Goal: Transaction & Acquisition: Purchase product/service

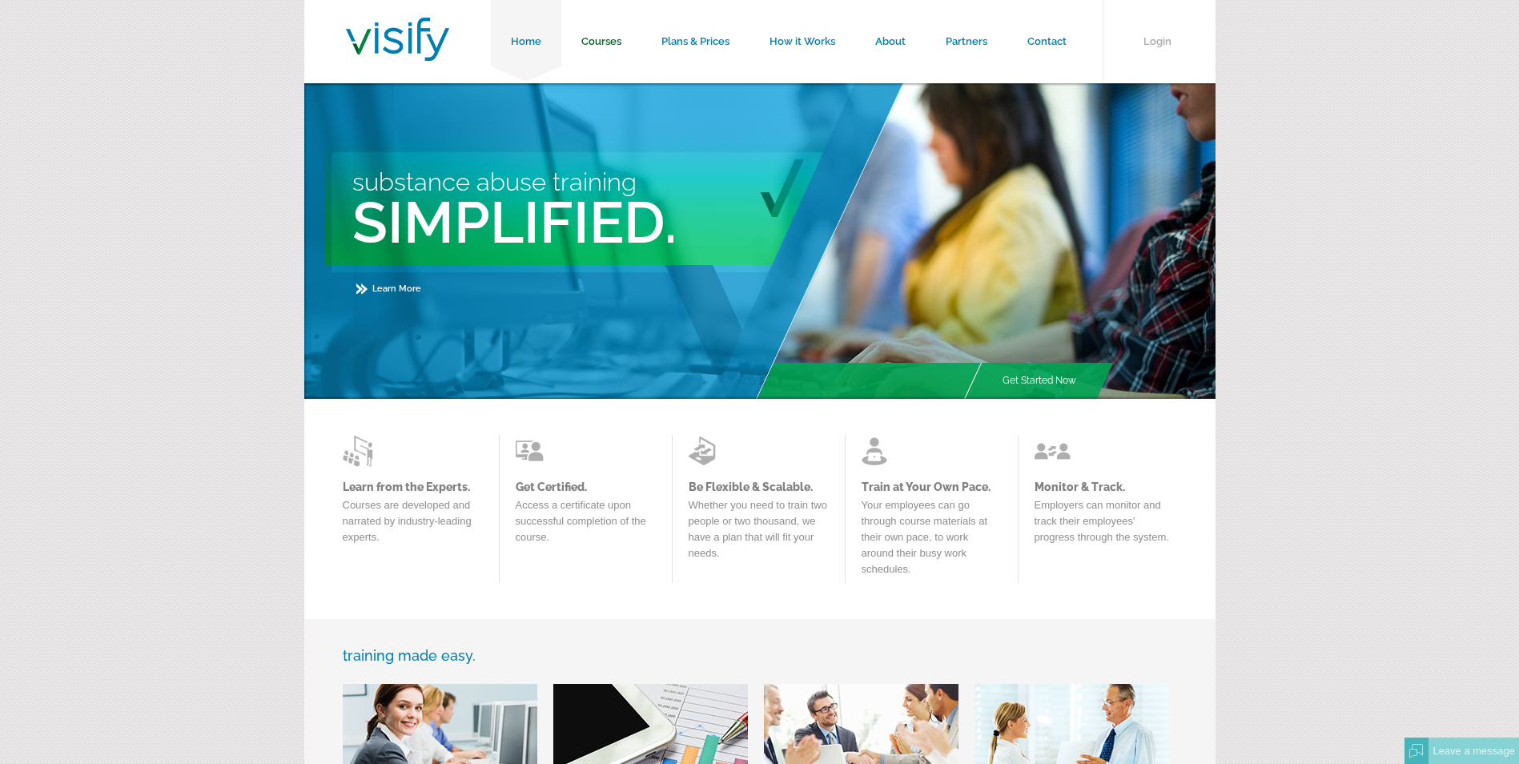
click at [592, 35] on link "Courses" at bounding box center [601, 41] width 80 height 83
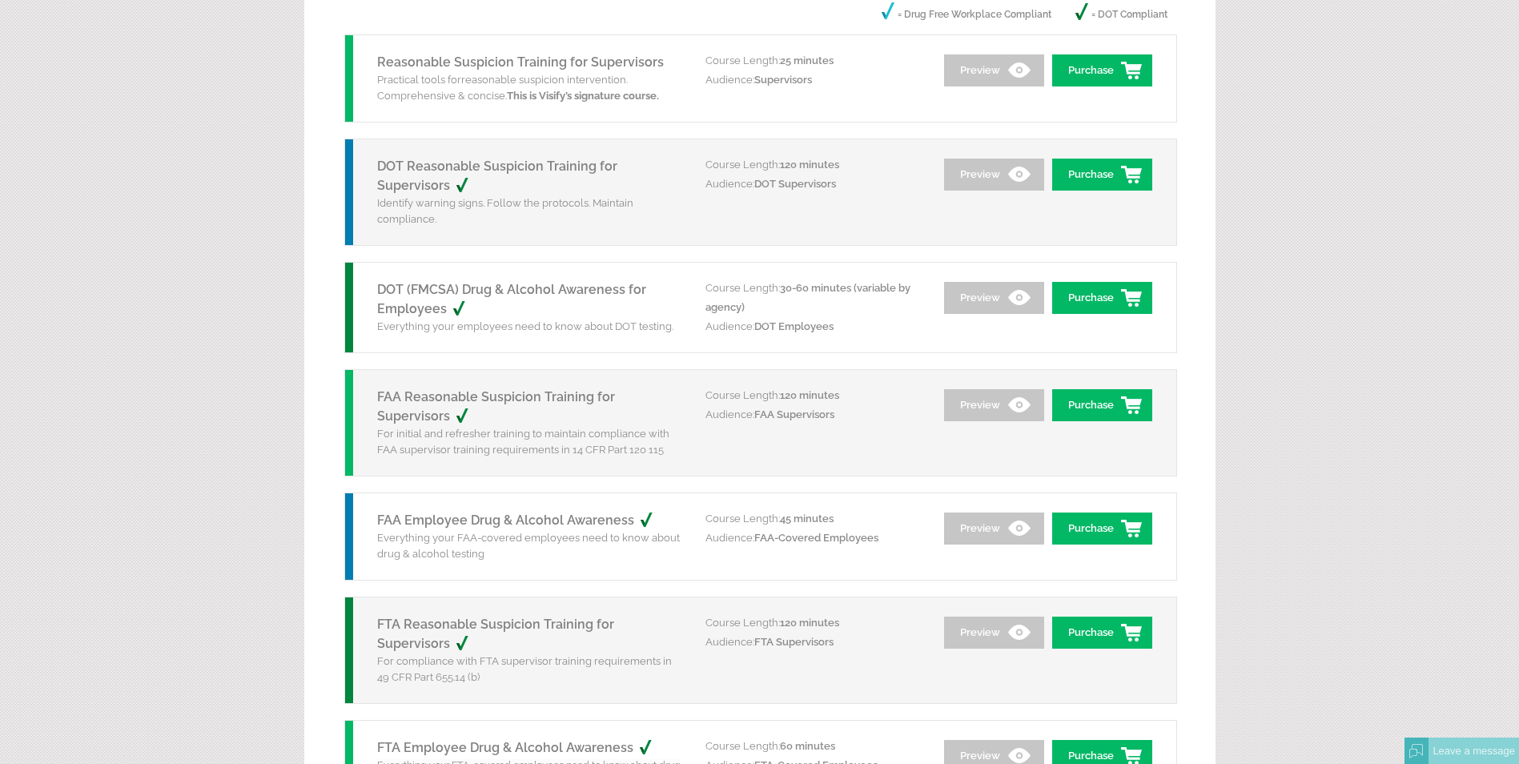
scroll to position [240, 0]
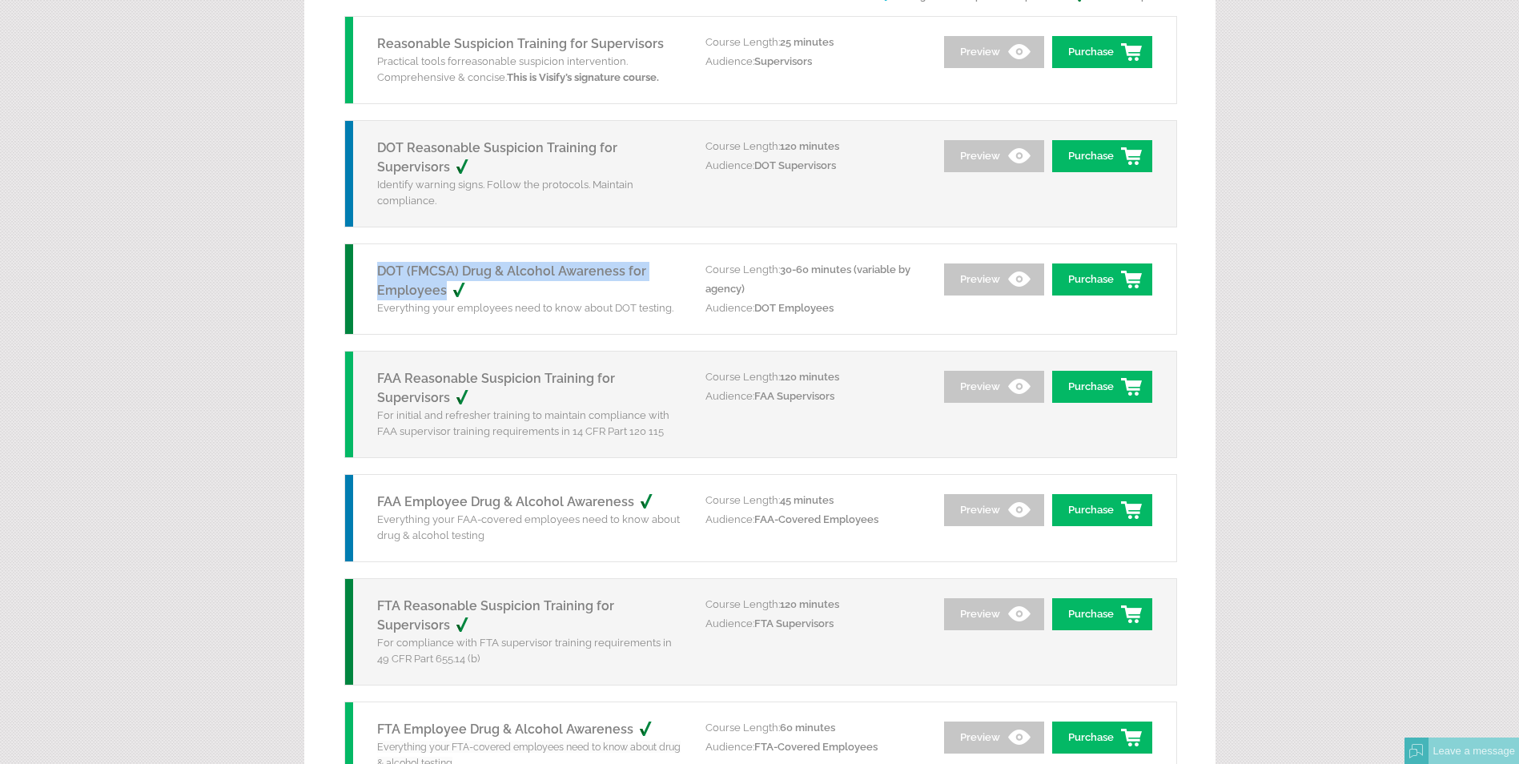
drag, startPoint x: 368, startPoint y: 267, endPoint x: 477, endPoint y: 292, distance: 111.1
click at [477, 292] on div "DOT (FMCSA) Drug & Alcohol Awareness for Employees Everything your employees ne…" at bounding box center [525, 289] width 360 height 90
copy link "DOT (FMCSA) Drug & Alcohol Awareness for Employees"
click at [1082, 277] on link "Purchase" at bounding box center [1102, 280] width 100 height 32
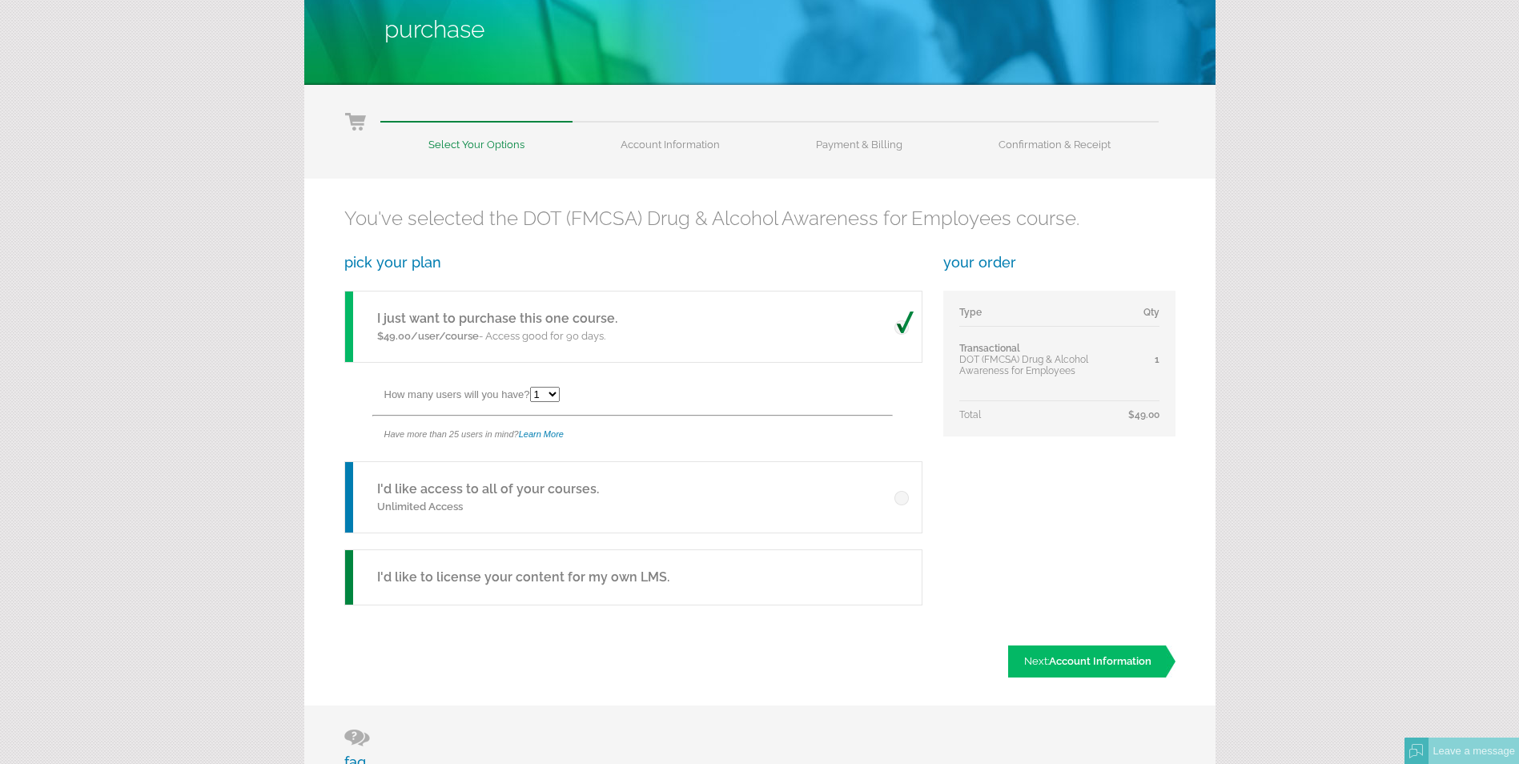
scroll to position [160, 0]
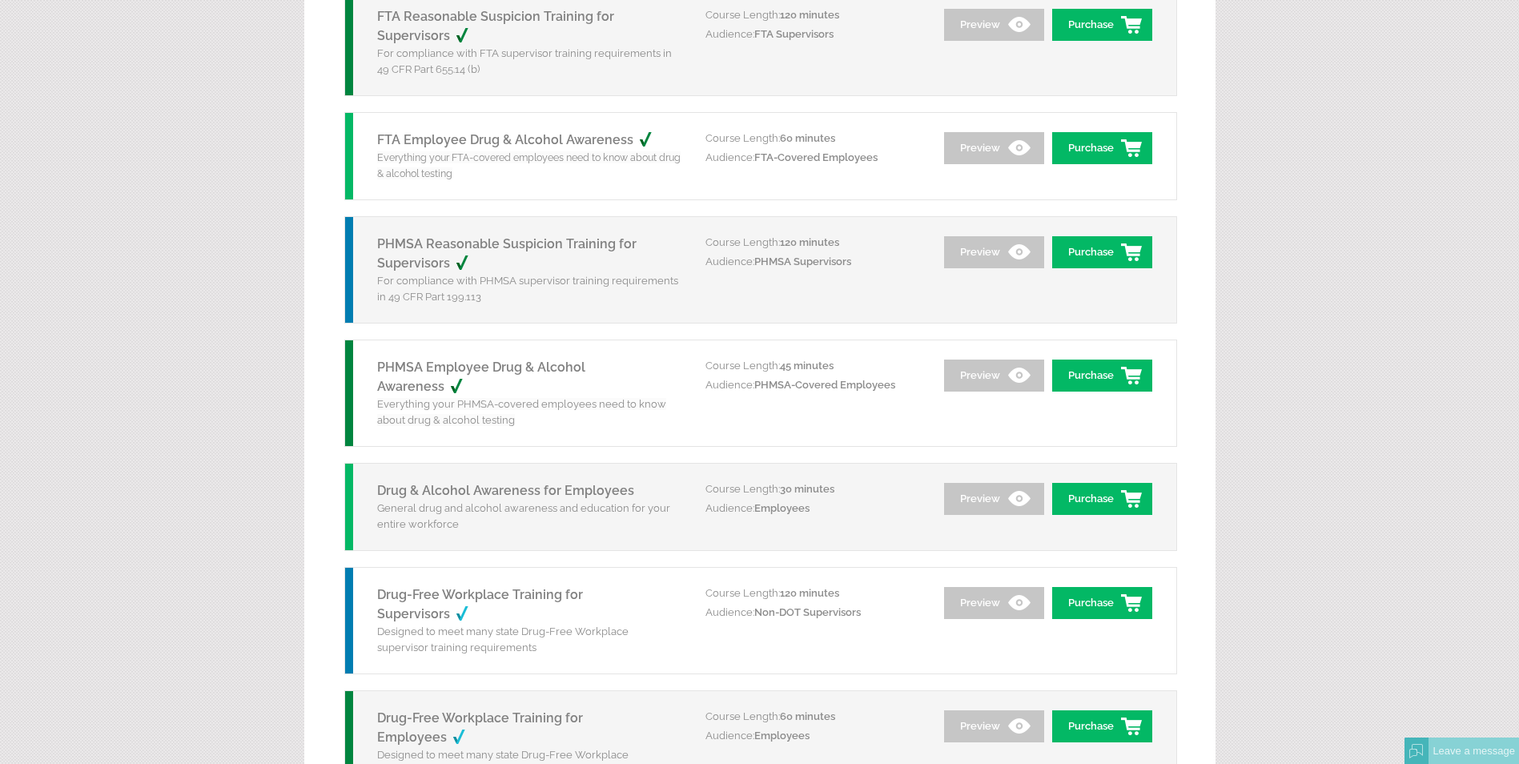
scroll to position [875, 0]
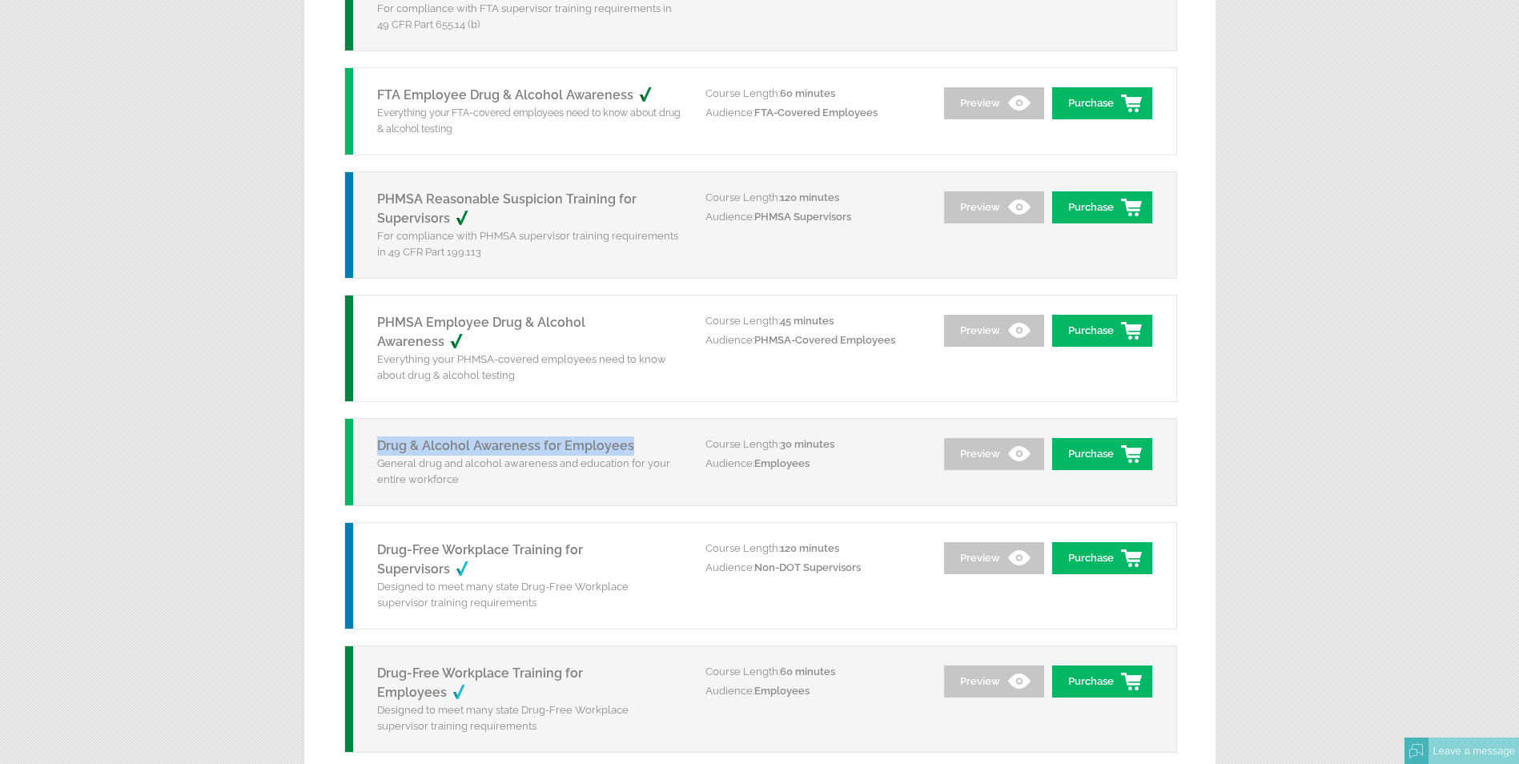
drag, startPoint x: 635, startPoint y: 440, endPoint x: 378, endPoint y: 451, distance: 257.4
click at [378, 451] on h5 "Drug & Alcohol Awareness for Employees" at bounding box center [529, 446] width 304 height 19
copy link "Drug & Alcohol Awareness for Employees"
click at [1097, 449] on link "Purchase" at bounding box center [1102, 454] width 100 height 32
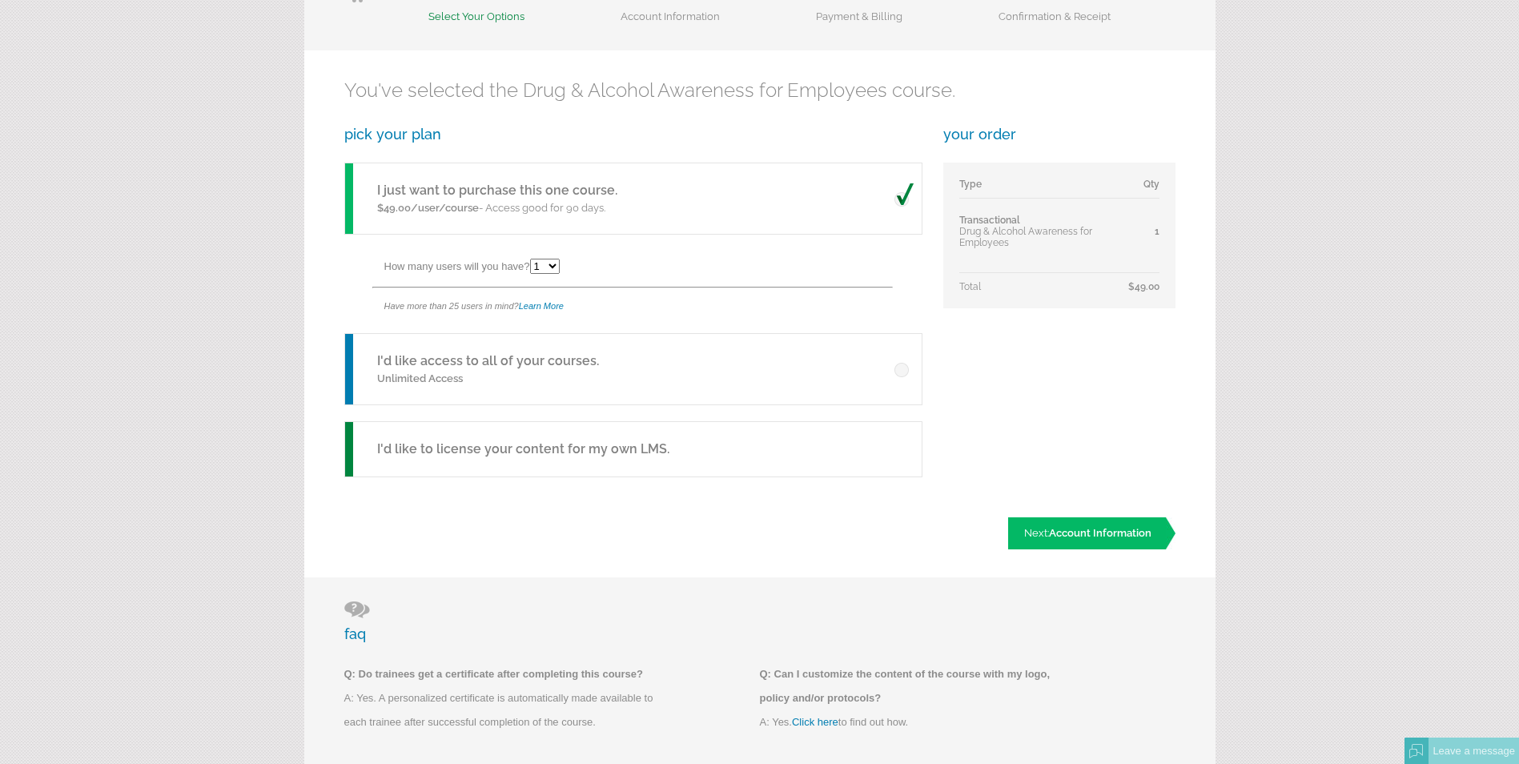
scroll to position [240, 0]
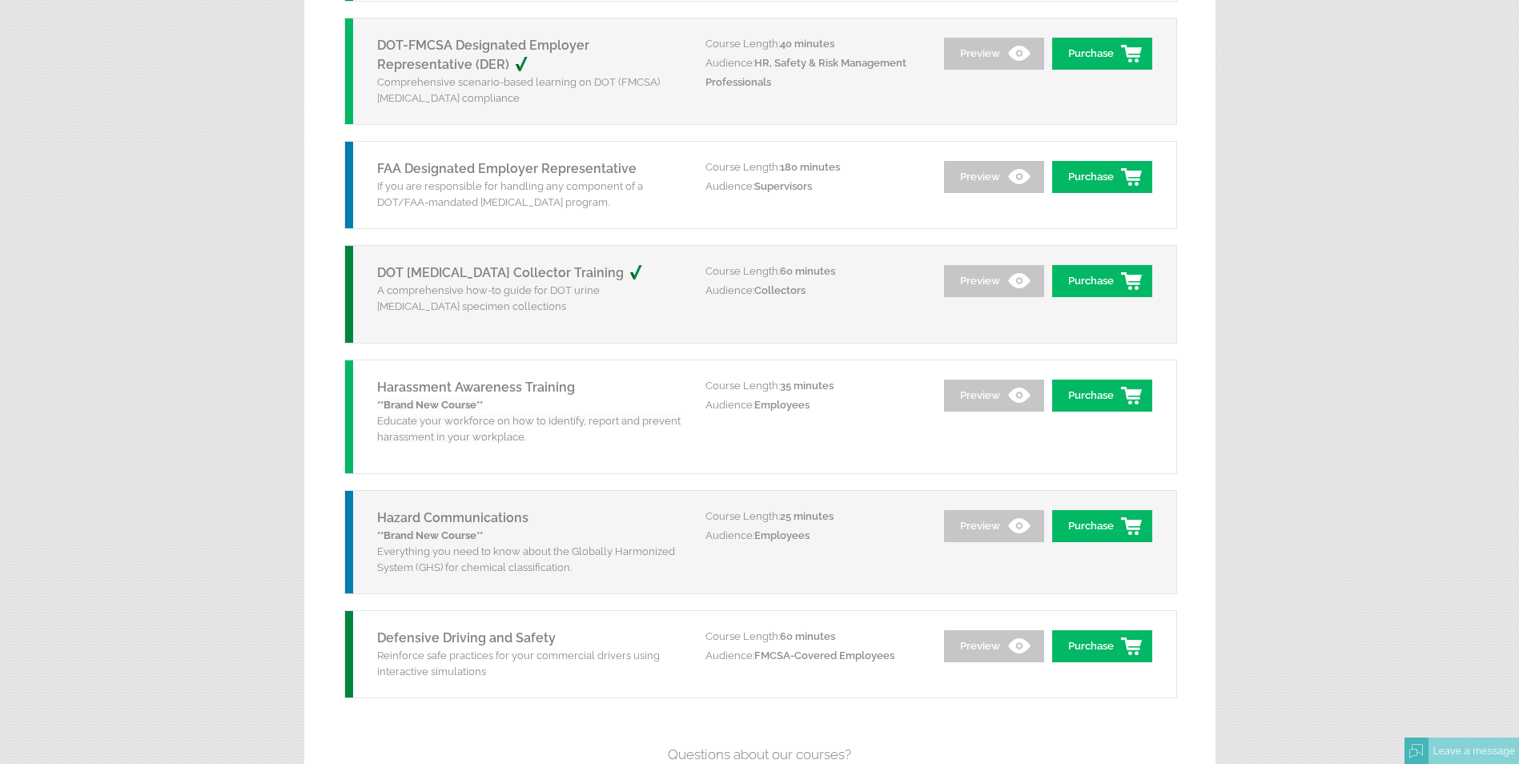
scroll to position [1996, 0]
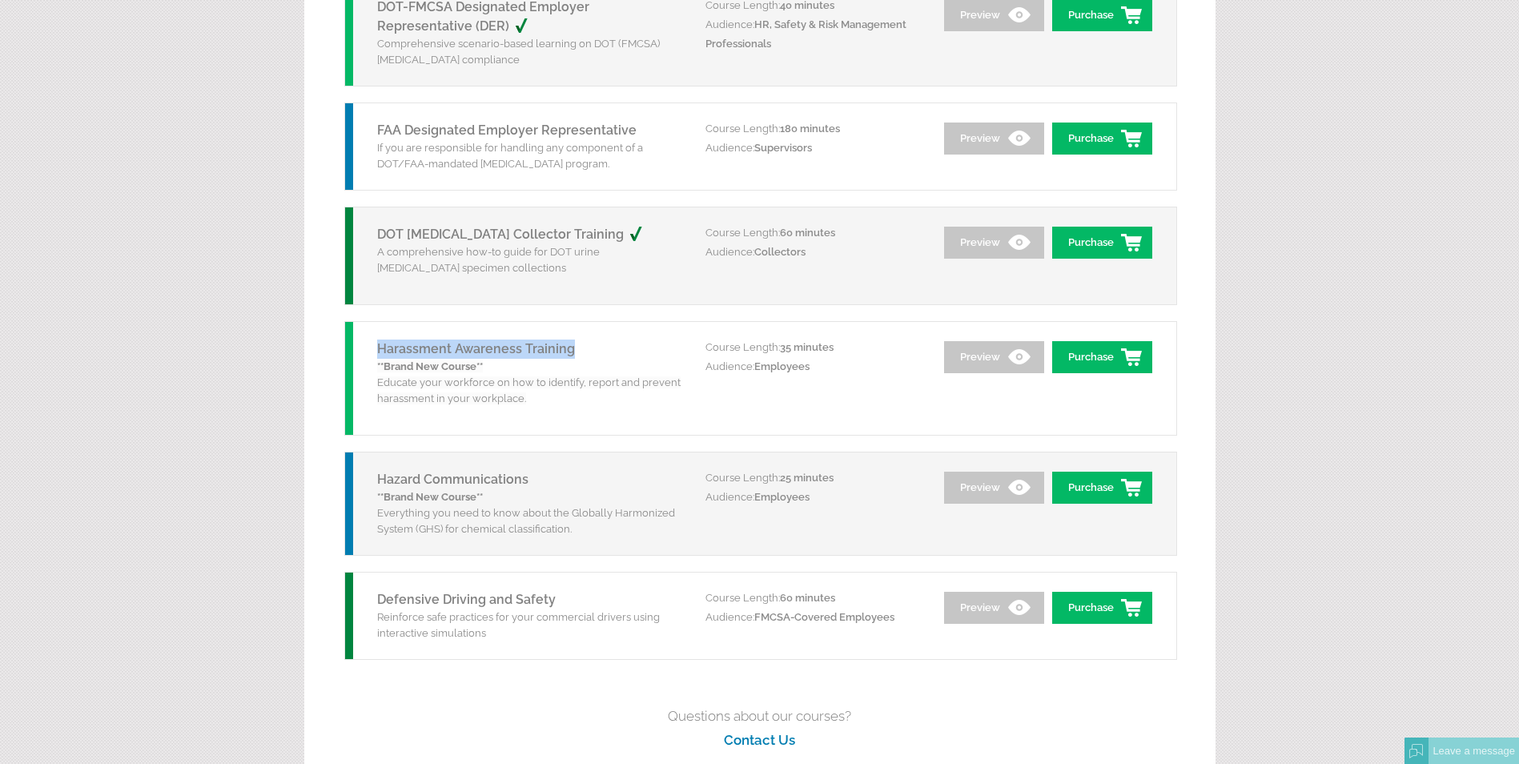
drag, startPoint x: 575, startPoint y: 347, endPoint x: 373, endPoint y: 354, distance: 202.0
click at [373, 354] on div "Harassment Awareness Training **Brand New Course** Educate your workforce on ho…" at bounding box center [525, 378] width 360 height 113
copy link "Harassment Awareness Training"
click at [1085, 360] on link "Purchase" at bounding box center [1102, 357] width 100 height 32
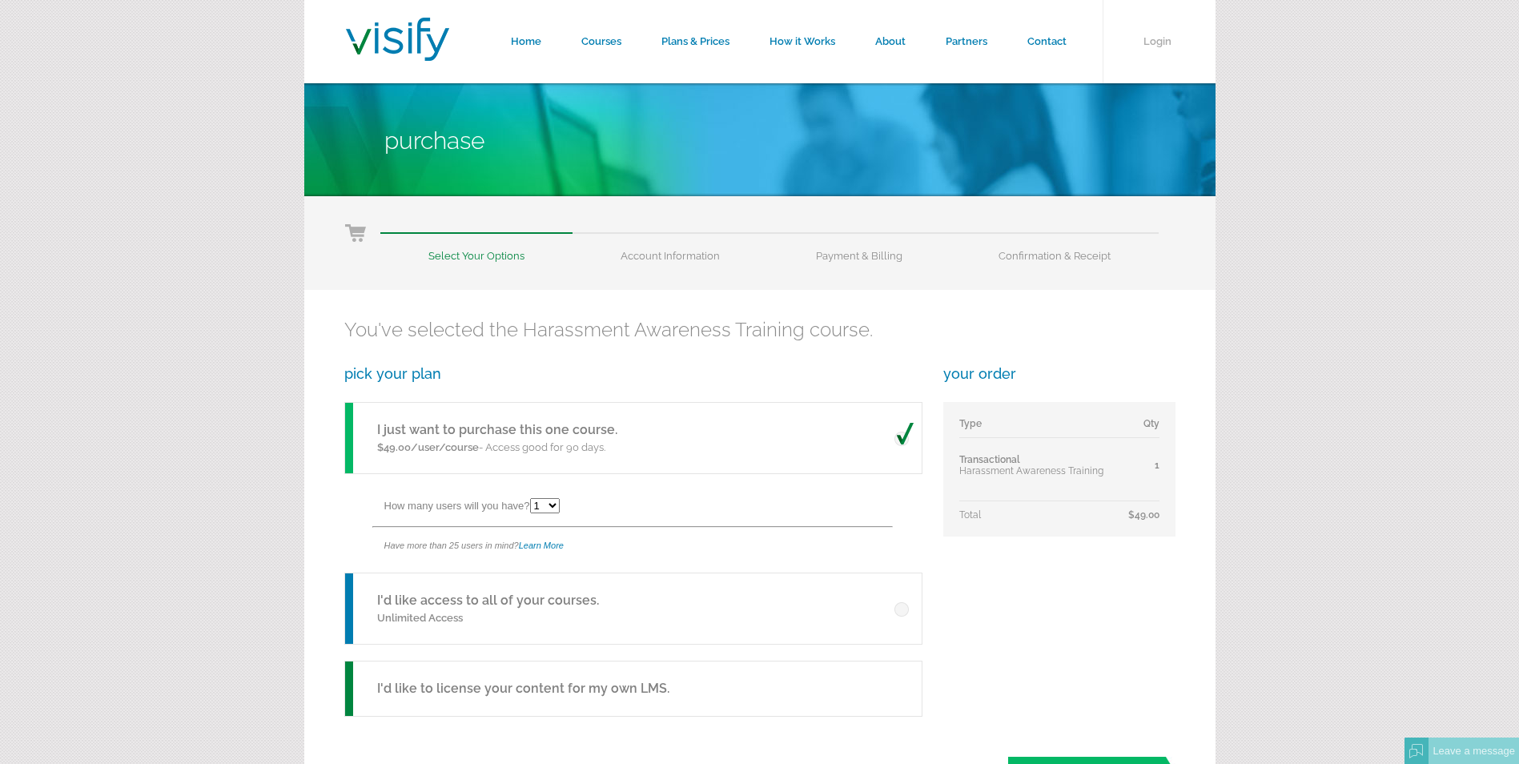
click at [263, 535] on form "Home Courses Plans & Prices How it Works About Partners Contact Login Purchase …" at bounding box center [759, 774] width 1519 height 1548
drag, startPoint x: 262, startPoint y: 530, endPoint x: 256, endPoint y: 524, distance: 8.5
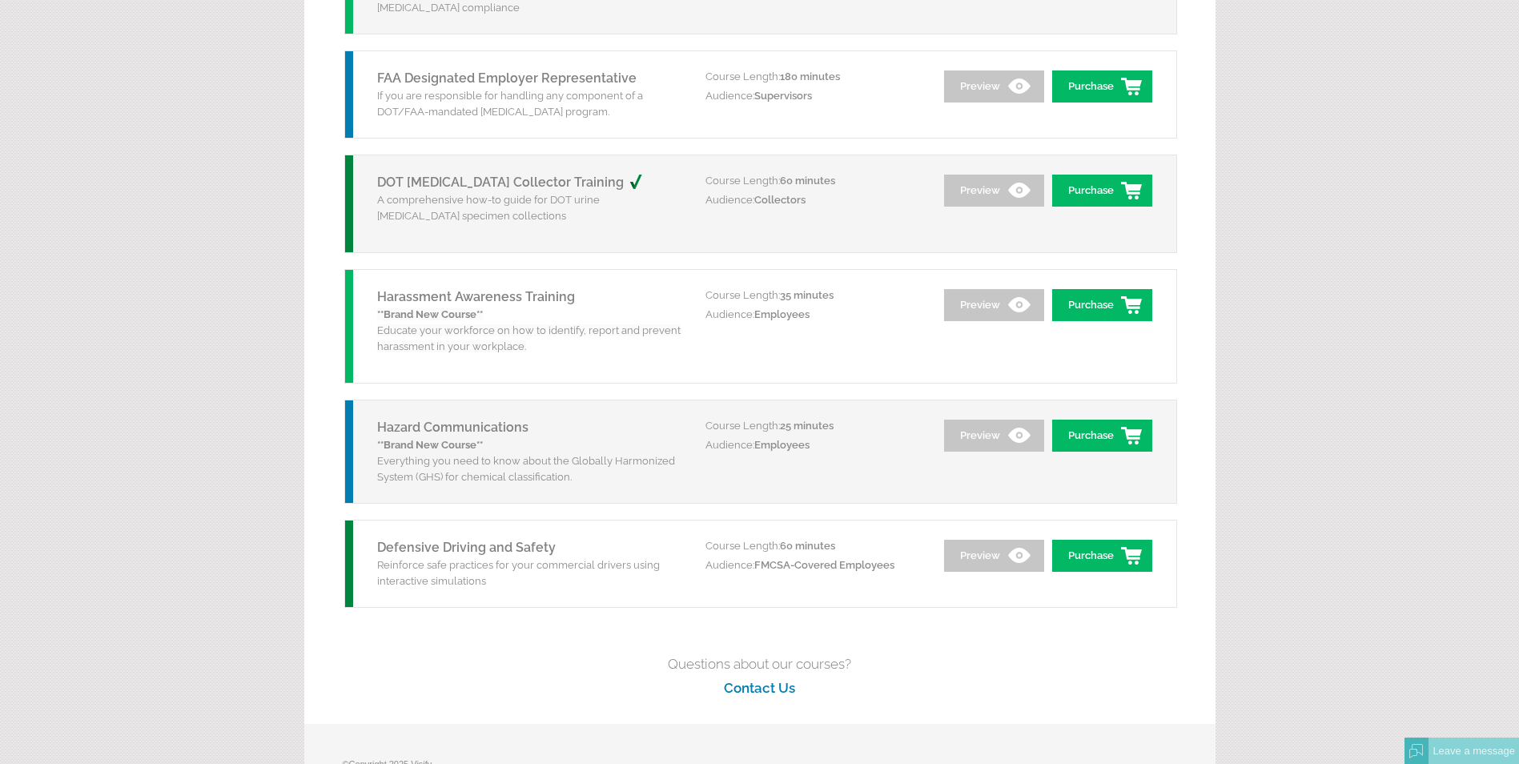
scroll to position [2076, 0]
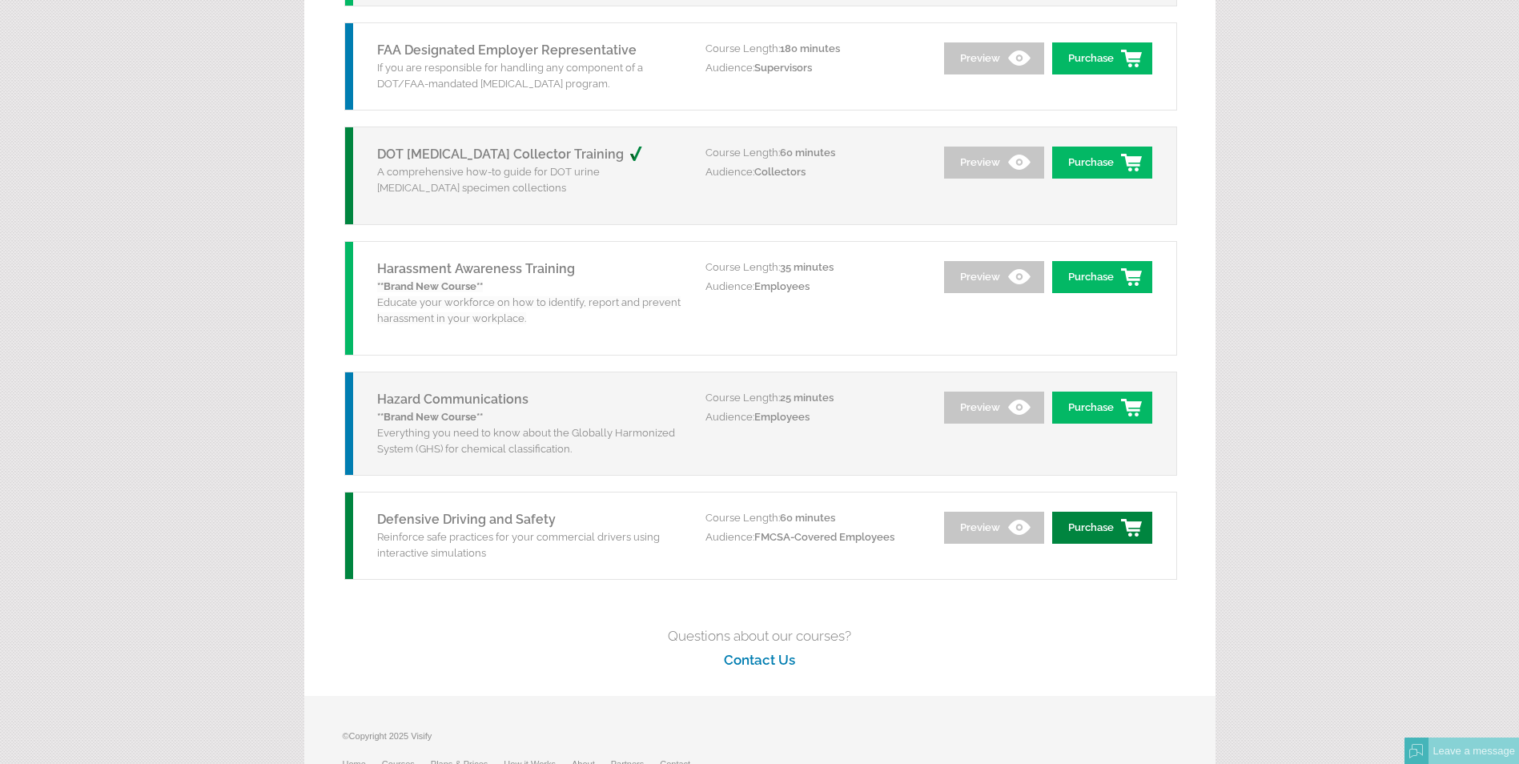
click at [1074, 531] on link "Purchase" at bounding box center [1102, 528] width 100 height 32
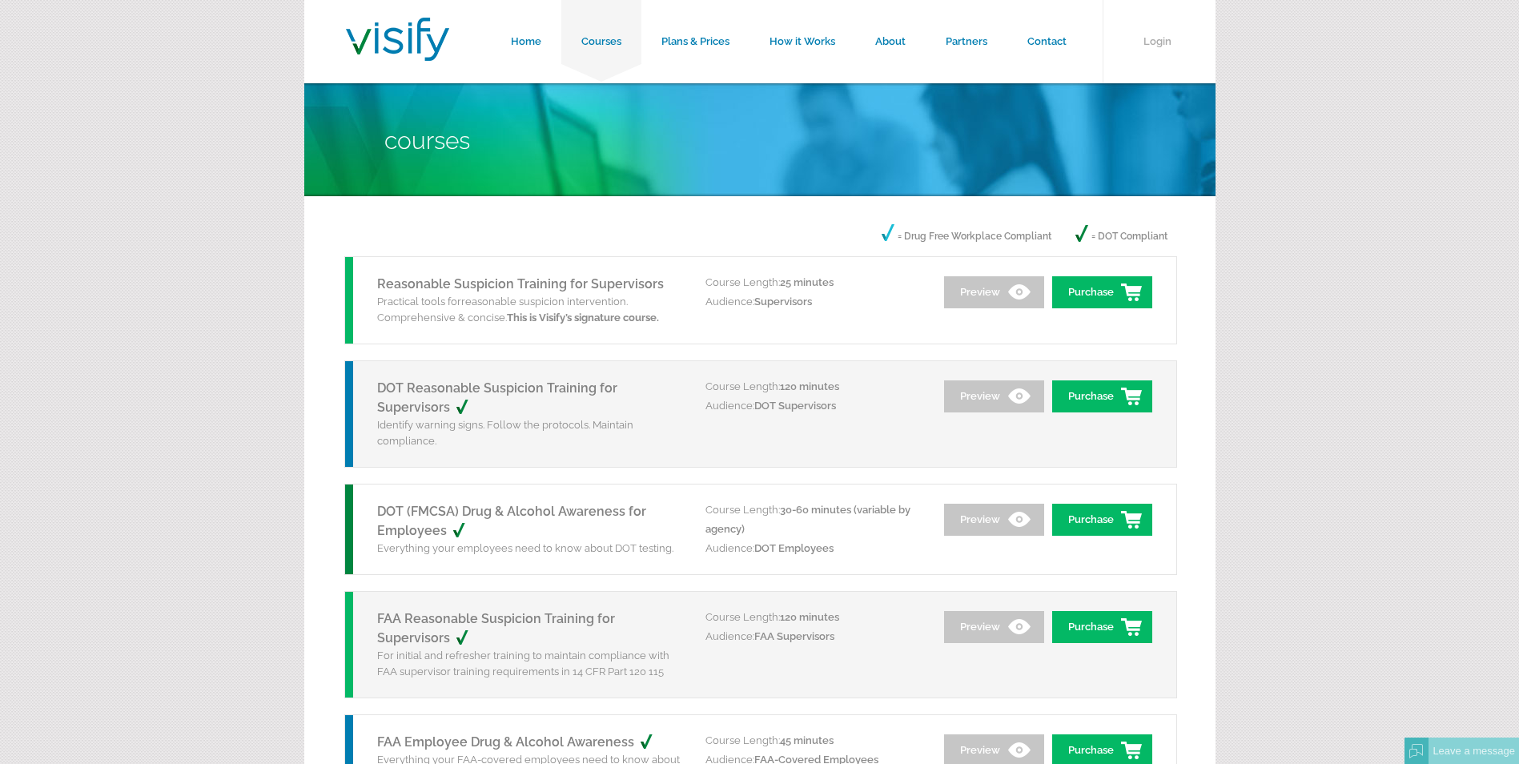
scroll to position [2076, 0]
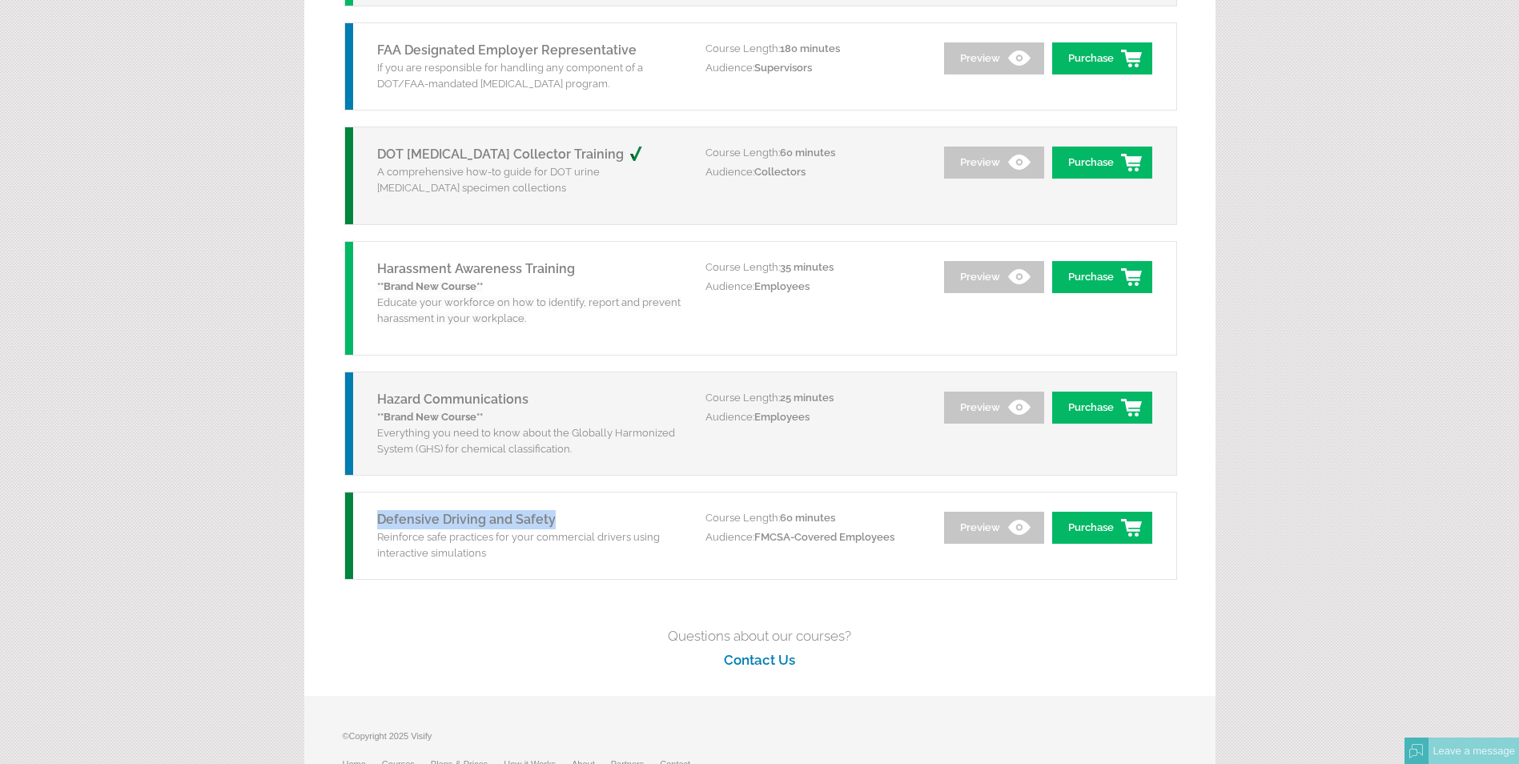
drag, startPoint x: 559, startPoint y: 516, endPoint x: 373, endPoint y: 520, distance: 185.9
click at [373, 520] on div "Defensive Driving and Safety Reinforce safe practices for your commercial drive…" at bounding box center [525, 536] width 360 height 87
copy link "Defensive Driving and Safety"
drag, startPoint x: 1100, startPoint y: 535, endPoint x: 1088, endPoint y: 534, distance: 12.0
click at [1100, 535] on link "Purchase" at bounding box center [1102, 528] width 100 height 32
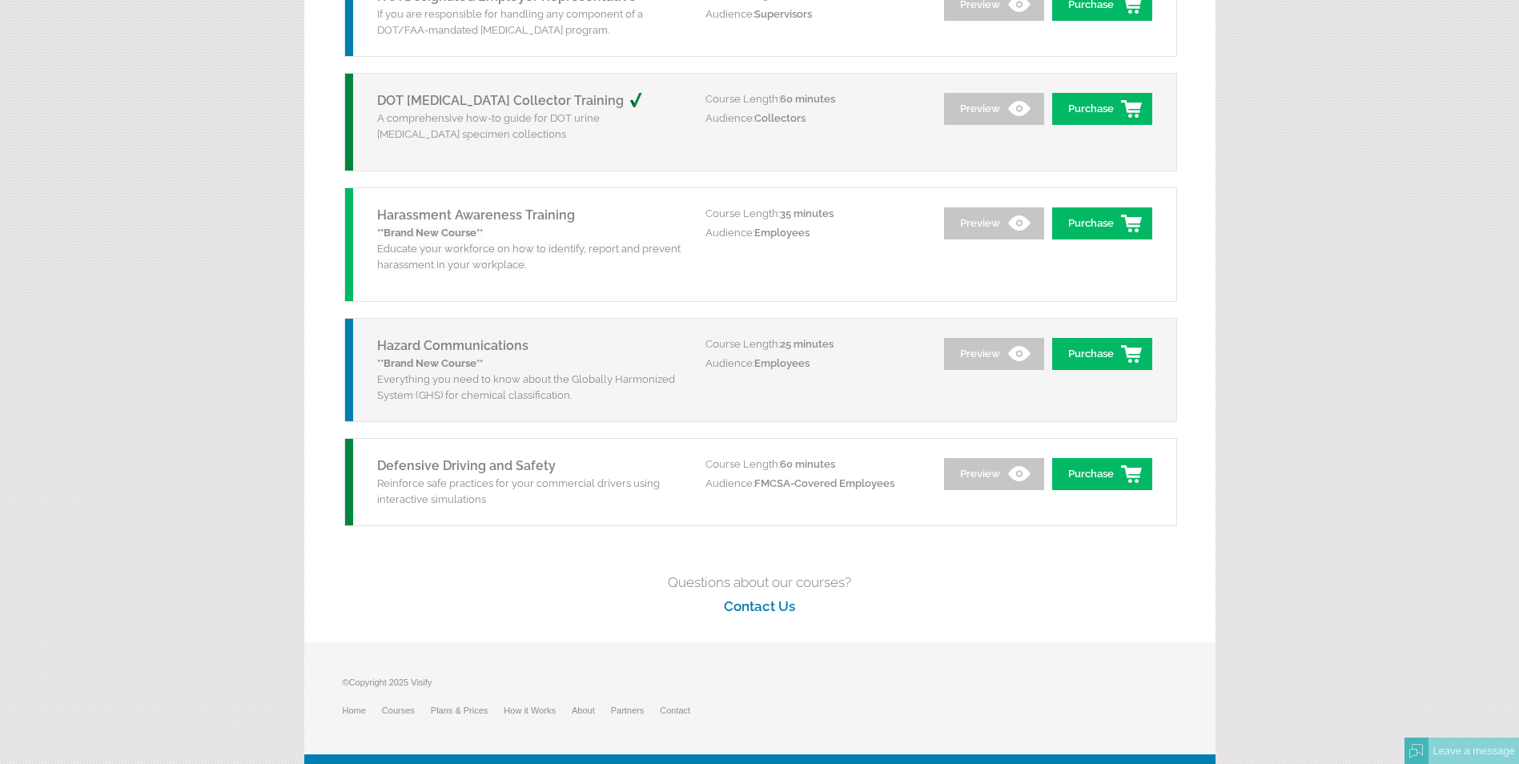
scroll to position [2154, 0]
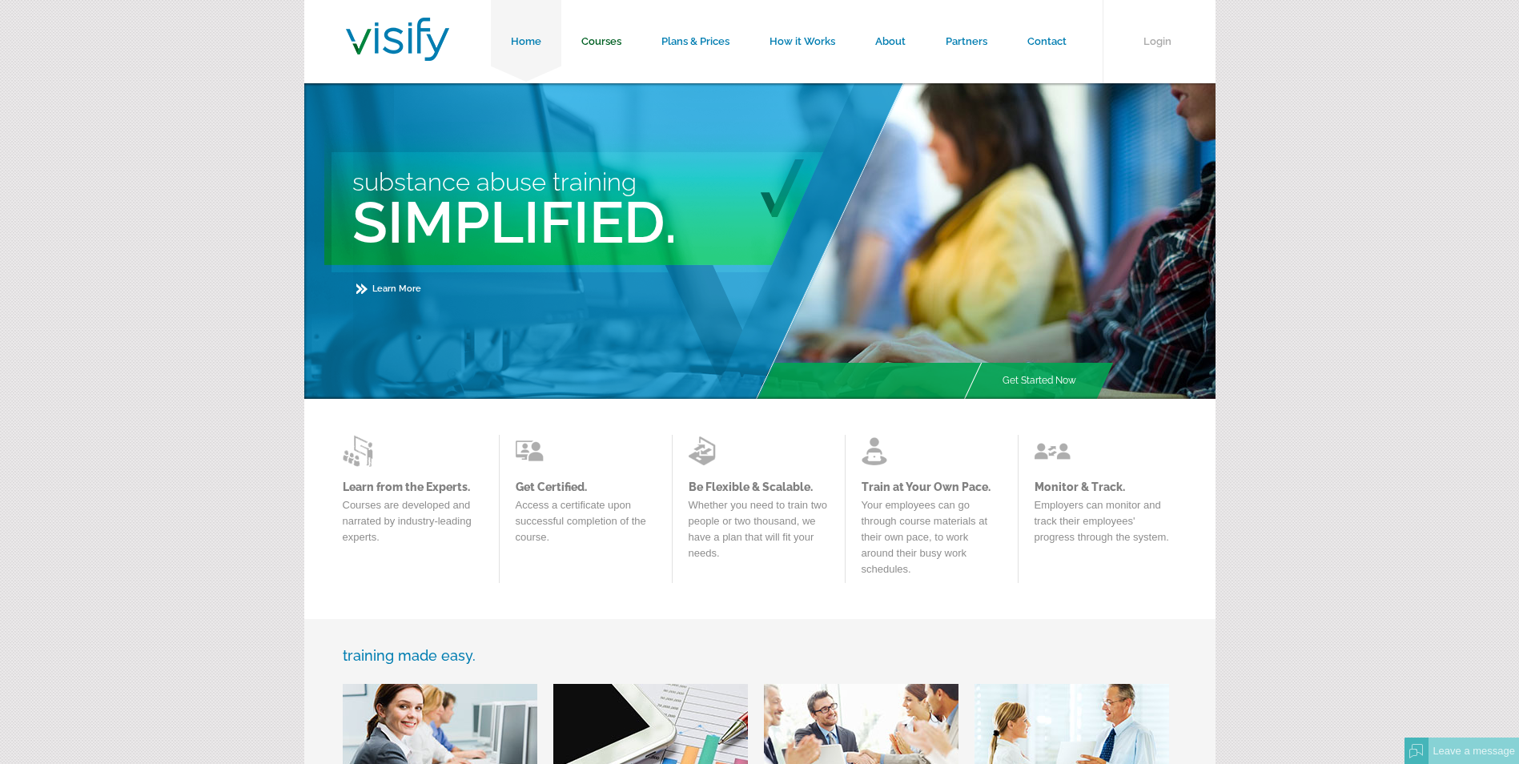
click at [587, 43] on link "Courses" at bounding box center [601, 41] width 80 height 83
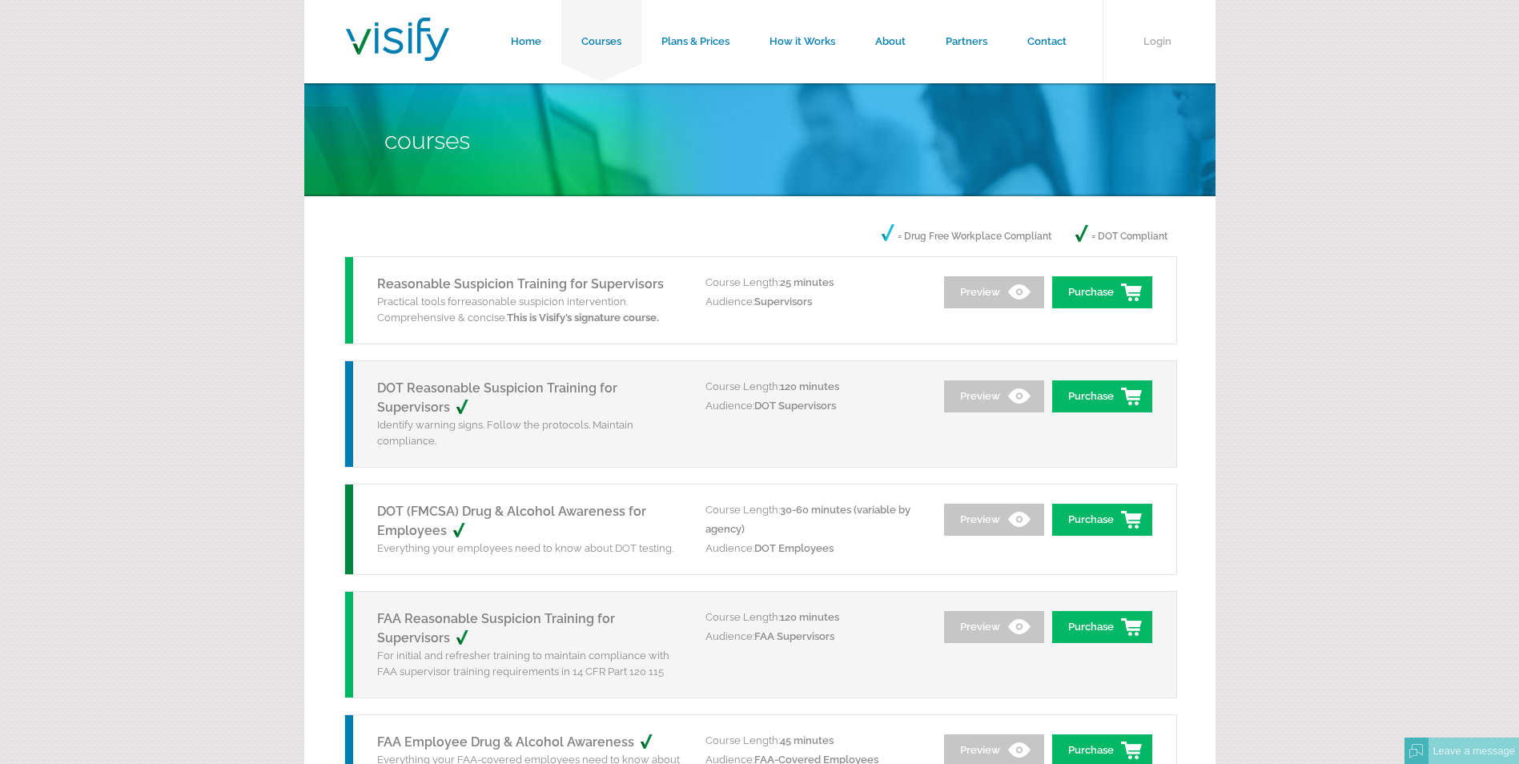
click at [598, 281] on link "Reasonable Suspicion Training for Supervisors" at bounding box center [520, 283] width 287 height 15
drag, startPoint x: 634, startPoint y: 282, endPoint x: 378, endPoint y: 287, distance: 256.4
click at [378, 287] on h5 "Reasonable Suspicion Training for Supervisors" at bounding box center [529, 284] width 304 height 19
copy link "Reasonable Suspicion Training for Supervisors"
click at [1059, 295] on link "Purchase" at bounding box center [1102, 292] width 100 height 32
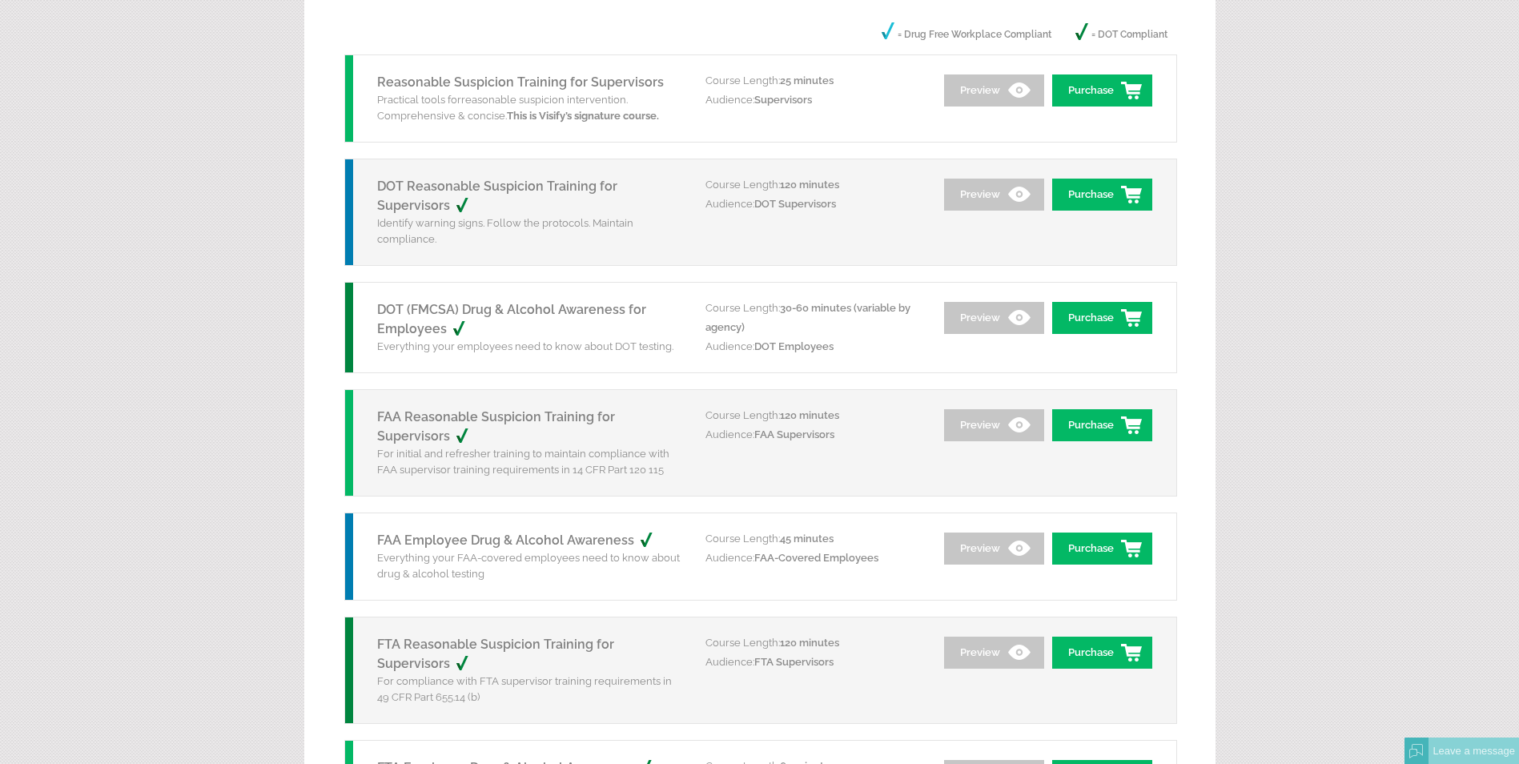
scroll to position [160, 0]
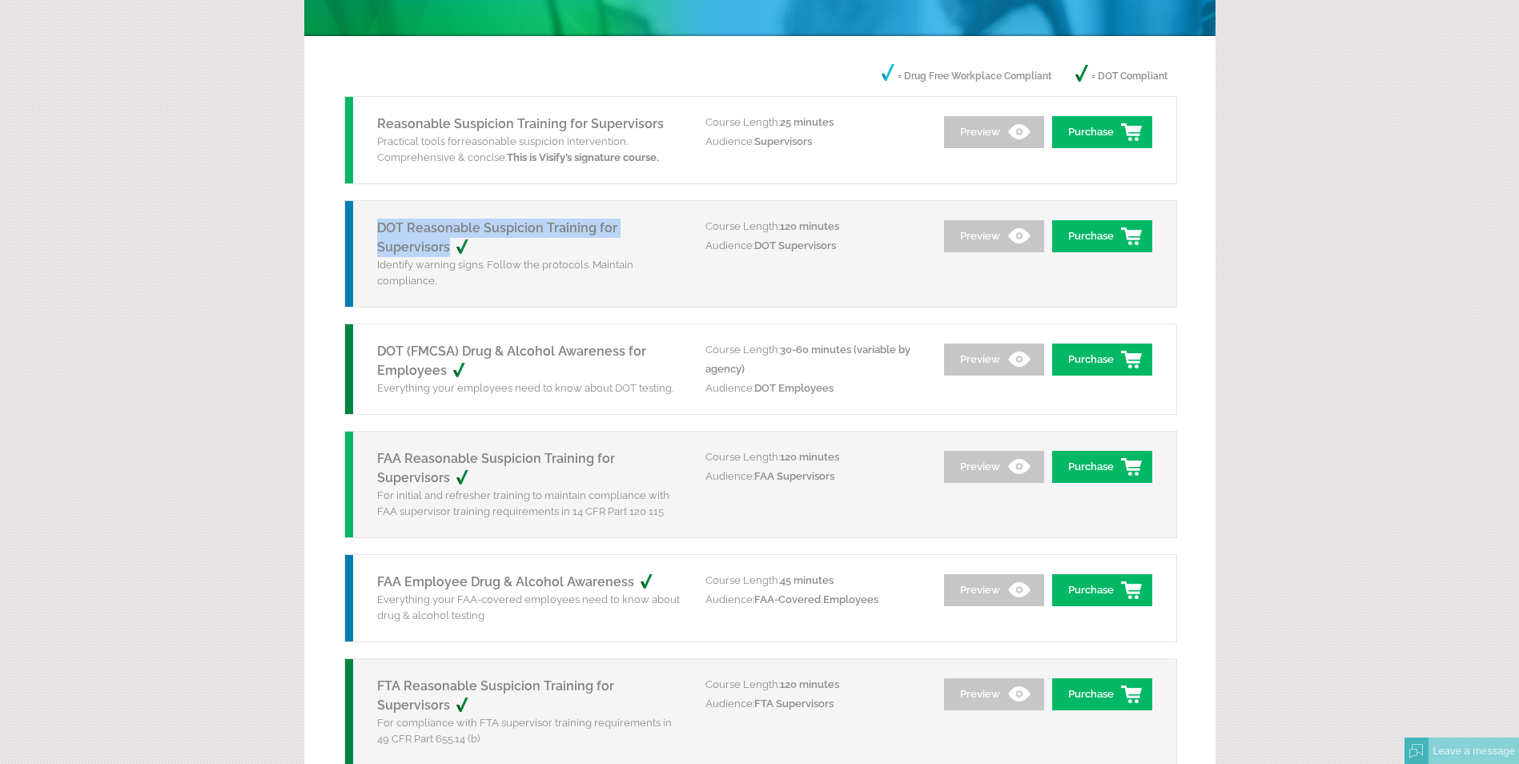
drag, startPoint x: 367, startPoint y: 221, endPoint x: 453, endPoint y: 241, distance: 88.0
click at [453, 241] on div "DOT Reasonable Suspicion Training for Supervisors Identify warning signs. Follo…" at bounding box center [525, 254] width 360 height 106
copy link "DOT Reasonable Suspicion Training for Supervisors"
click at [1101, 235] on link "Purchase" at bounding box center [1102, 236] width 100 height 32
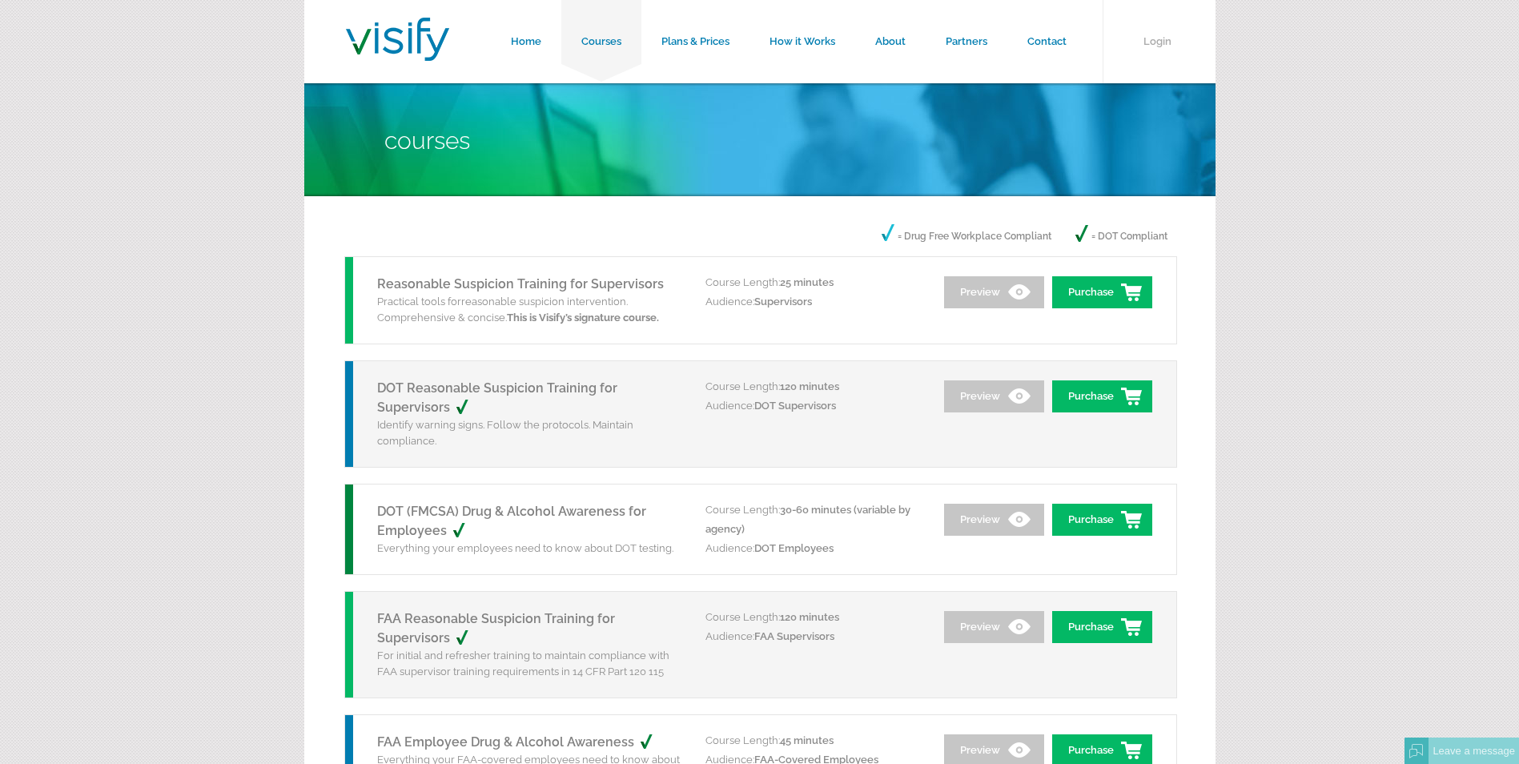
scroll to position [160, 0]
